Goal: Transaction & Acquisition: Purchase product/service

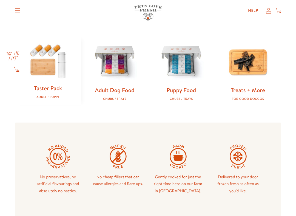
scroll to position [162, 0]
click at [118, 80] on img at bounding box center [114, 61] width 49 height 49
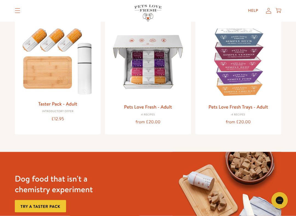
scroll to position [66, 0]
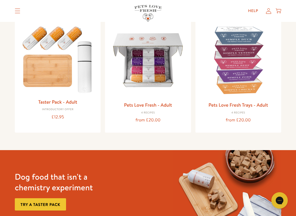
click at [160, 76] on img at bounding box center [147, 60] width 77 height 77
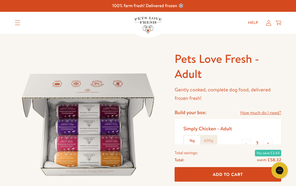
click at [279, 122] on div "Simply Chicken - Adult 1kg 600g - 3 +" at bounding box center [227, 136] width 106 height 34
click at [209, 137] on label "600g" at bounding box center [208, 140] width 16 height 10
click at [0, 0] on input "600g" at bounding box center [0, 0] width 0 height 0
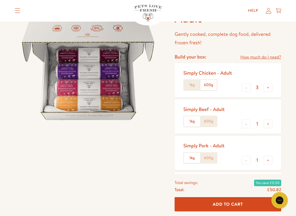
scroll to position [55, 0]
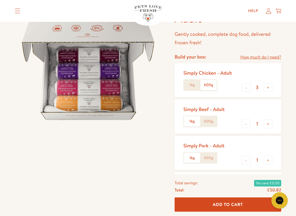
click at [268, 86] on button "+" at bounding box center [267, 87] width 9 height 9
type input "4"
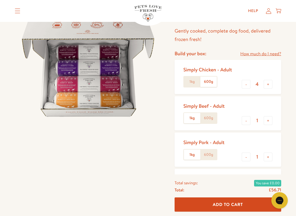
scroll to position [58, 0]
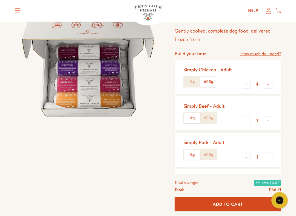
click at [245, 120] on button "-" at bounding box center [245, 121] width 9 height 9
type input "0"
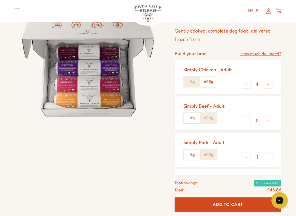
click at [248, 155] on button "-" at bounding box center [245, 157] width 9 height 9
type input "0"
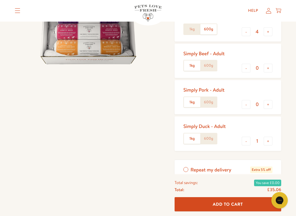
scroll to position [112, 0]
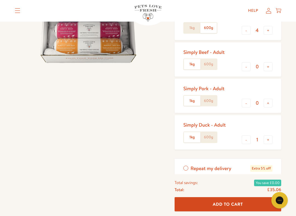
click at [245, 136] on button "-" at bounding box center [245, 140] width 9 height 9
type input "0"
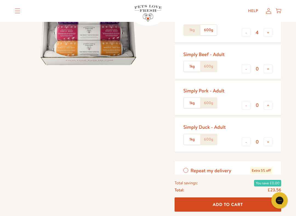
scroll to position [112, 0]
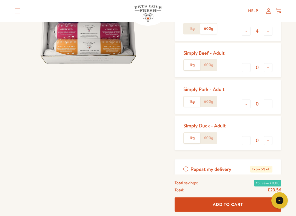
click at [275, 57] on div "Simply Beef - Adult 1kg 600g - 0 +" at bounding box center [227, 60] width 106 height 34
click at [268, 67] on button "+" at bounding box center [267, 67] width 9 height 9
type input "1"
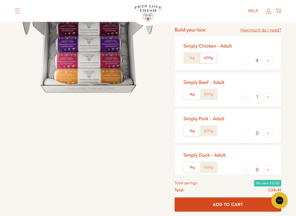
scroll to position [82, 0]
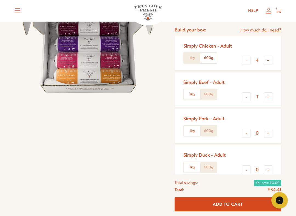
click at [246, 57] on button "-" at bounding box center [245, 60] width 9 height 9
type input "3"
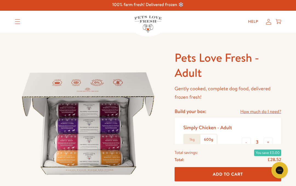
scroll to position [0, 0]
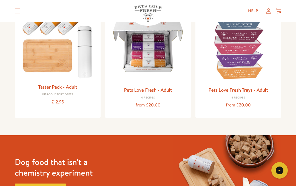
click at [154, 60] on img at bounding box center [147, 44] width 77 height 77
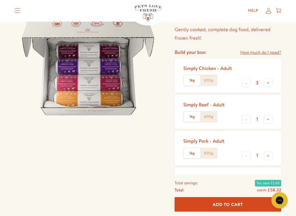
scroll to position [60, 0]
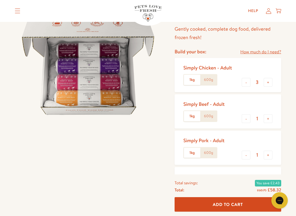
click at [210, 78] on label "600g" at bounding box center [208, 80] width 16 height 10
click at [0, 0] on input "600g" at bounding box center [0, 0] width 0 height 0
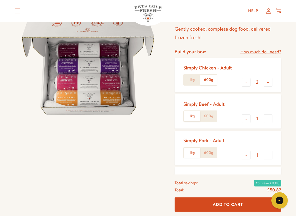
click at [208, 119] on label "600g" at bounding box center [208, 116] width 16 height 10
click at [0, 0] on input "600g" at bounding box center [0, 0] width 0 height 0
click at [214, 151] on label "600g" at bounding box center [208, 153] width 16 height 10
click at [0, 0] on input "600g" at bounding box center [0, 0] width 0 height 0
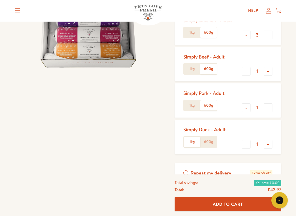
scroll to position [109, 0]
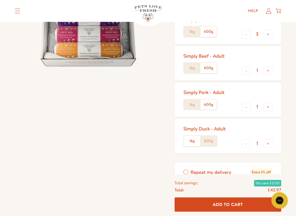
click at [246, 142] on button "-" at bounding box center [245, 143] width 9 height 9
type input "0"
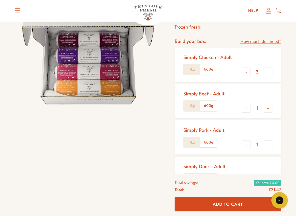
scroll to position [71, 0]
click at [247, 106] on button "-" at bounding box center [245, 108] width 9 height 9
type input "0"
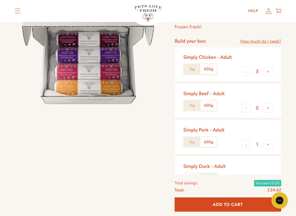
click at [248, 144] on button "-" at bounding box center [245, 144] width 9 height 9
type input "0"
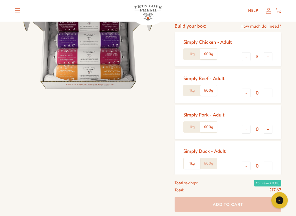
scroll to position [86, 0]
click at [270, 91] on button "+" at bounding box center [267, 93] width 9 height 9
type input "1"
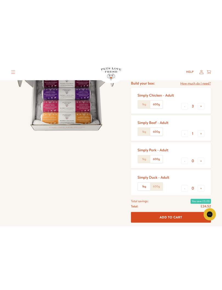
scroll to position [87, 0]
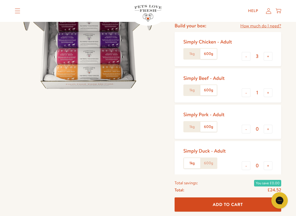
click at [268, 54] on button "+" at bounding box center [267, 56] width 9 height 9
type input "4"
click at [247, 91] on button "-" at bounding box center [245, 92] width 9 height 9
type input "0"
click at [260, 185] on button "Add To Cart" at bounding box center [227, 205] width 106 height 15
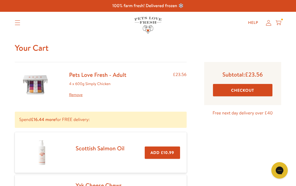
click at [255, 90] on button "Checkout" at bounding box center [242, 90] width 59 height 12
